Goal: Obtain resource: Obtain resource

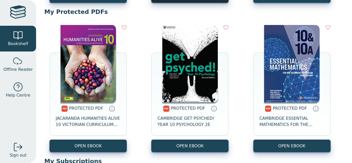
scroll to position [196, 0]
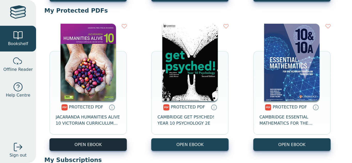
click at [67, 143] on link "OPEN EBOOK" at bounding box center [87, 144] width 77 height 13
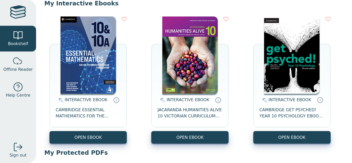
scroll to position [59, 0]
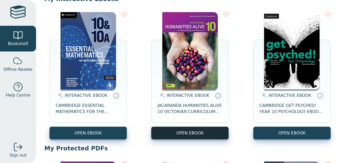
click at [177, 139] on button "OPEN EBOOK" at bounding box center [189, 133] width 77 height 13
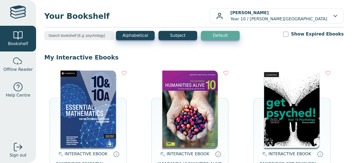
scroll to position [50, 0]
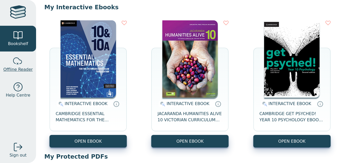
click at [14, 64] on div at bounding box center [18, 61] width 10 height 10
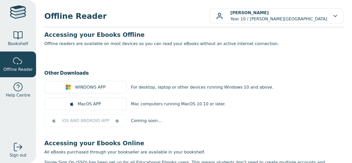
scroll to position [41, 0]
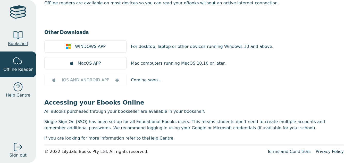
click at [11, 36] on link "Bookshelf" at bounding box center [18, 39] width 36 height 26
click at [3, 34] on link "Bookshelf" at bounding box center [18, 39] width 36 height 26
click at [9, 35] on link "Bookshelf" at bounding box center [18, 39] width 36 height 26
click at [12, 42] on span "Bookshelf" at bounding box center [18, 44] width 20 height 6
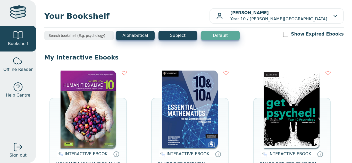
scroll to position [51, 0]
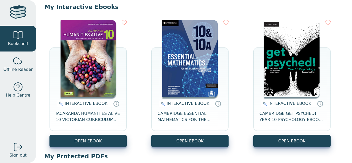
click at [213, 72] on img at bounding box center [189, 58] width 55 height 77
click at [71, 79] on img at bounding box center [88, 58] width 55 height 77
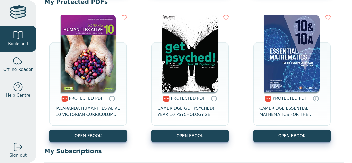
scroll to position [204, 0]
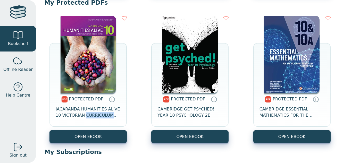
click at [136, 112] on div "PROTECTED PDF JACARANDA HUMANITIES ALIVE 10 VICTORIAN CURRICULUM LEARNON 2E OPE…" at bounding box center [194, 80] width 300 height 138
click at [136, 92] on div "PROTECTED PDF JACARANDA HUMANITIES ALIVE 10 VICTORIAN CURRICULUM LEARNON 2E OPE…" at bounding box center [194, 80] width 300 height 138
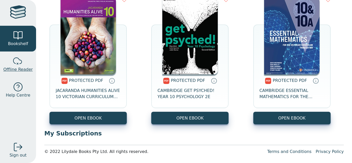
click at [11, 64] on link "Offline Reader" at bounding box center [18, 65] width 36 height 26
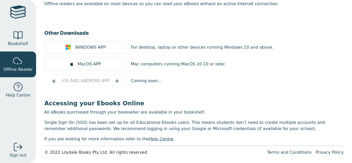
scroll to position [41, 0]
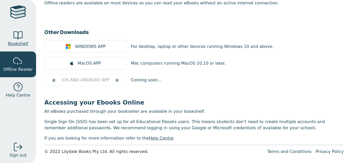
click at [7, 42] on link "Bookshelf" at bounding box center [18, 39] width 36 height 26
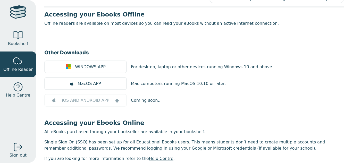
scroll to position [0, 0]
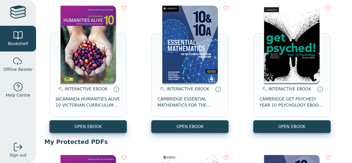
scroll to position [67, 0]
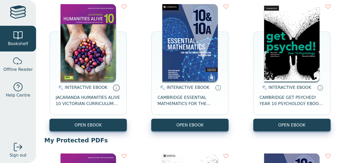
click at [117, 88] on icon at bounding box center [117, 88] width 0 height 1
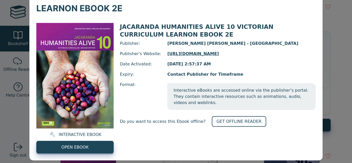
scroll to position [29, 0]
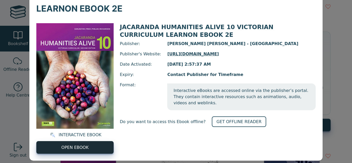
click at [75, 153] on link "OPEN EBOOK" at bounding box center [74, 147] width 77 height 13
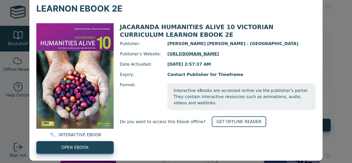
scroll to position [0, 0]
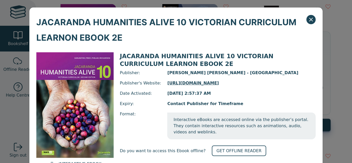
click at [304, 20] on span "JACARANDA HUMANITIES ALIVE 10 VICTORIAN CURRICULUM LEARNON EBOOK 2E" at bounding box center [171, 29] width 270 height 31
click at [312, 18] on icon "Close" at bounding box center [311, 19] width 3 height 3
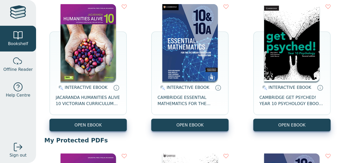
click at [93, 118] on div "INTERACTIVE EBOOK JACARANDA HUMANITIES ALIVE 10 VICTORIAN CURRICULUM LEARNON EB…" at bounding box center [87, 99] width 77 height 37
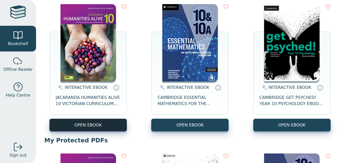
click at [93, 121] on button "OPEN EBOOK" at bounding box center [87, 125] width 77 height 13
